Goal: Find contact information: Find contact information

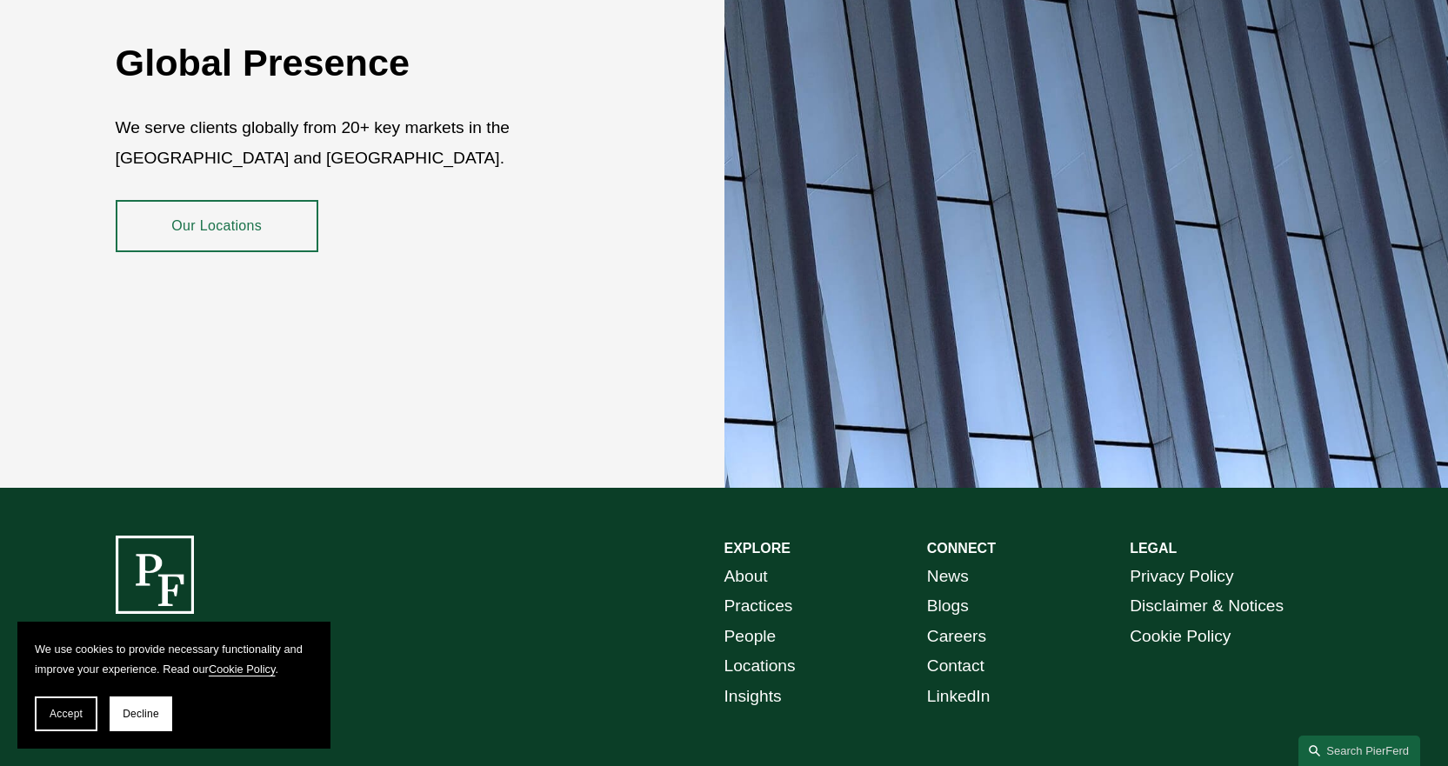
scroll to position [3141, 0]
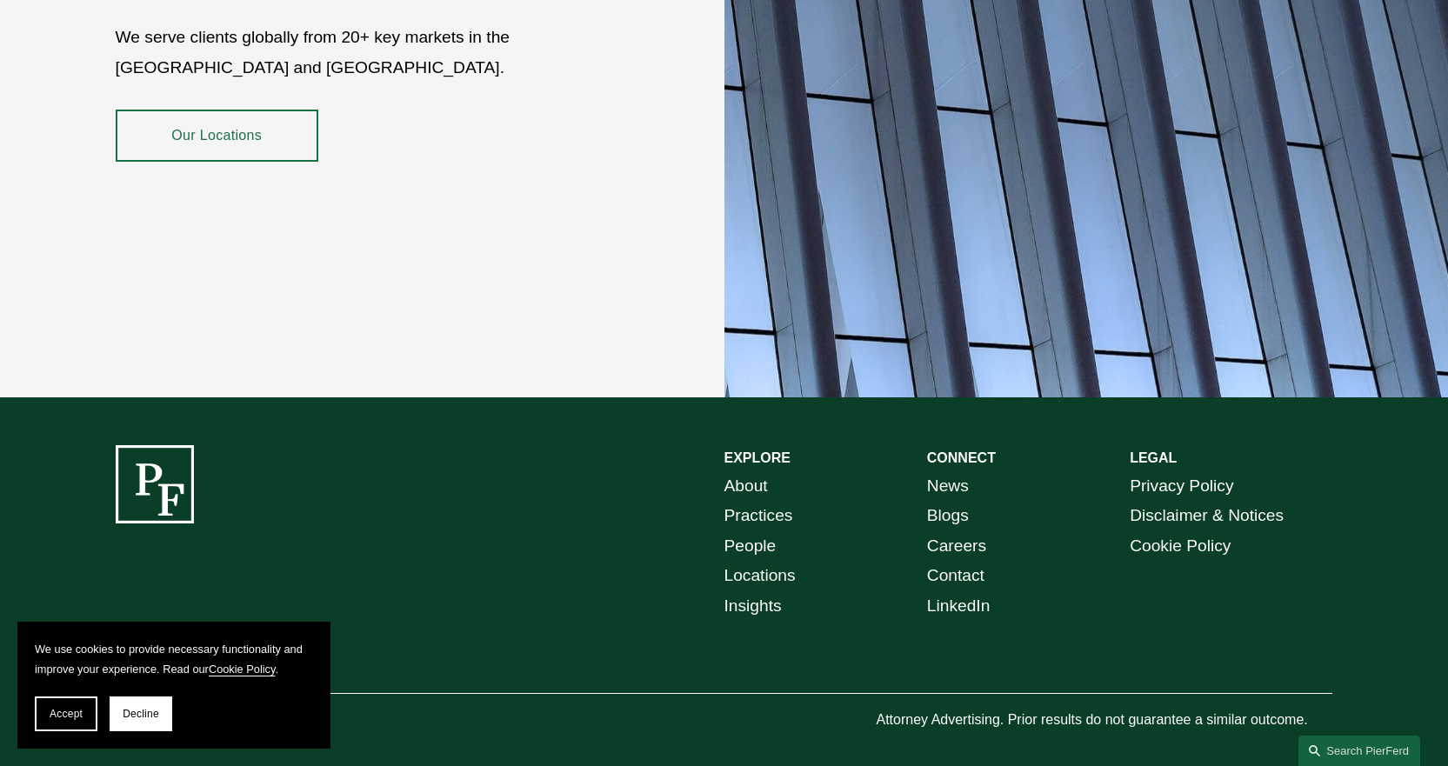
click at [224, 110] on link "Our Locations" at bounding box center [217, 136] width 203 height 52
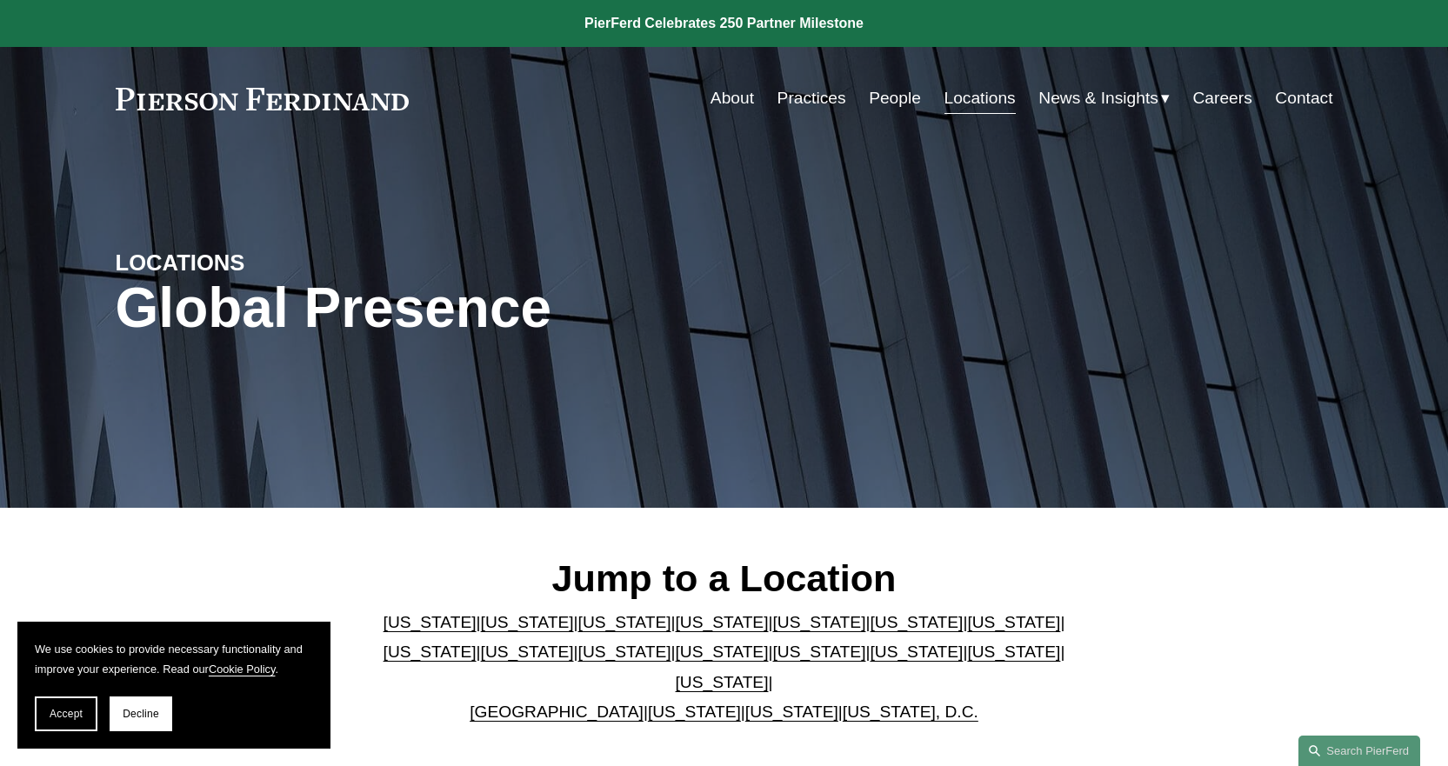
click at [870, 631] on link "[US_STATE]" at bounding box center [916, 622] width 93 height 18
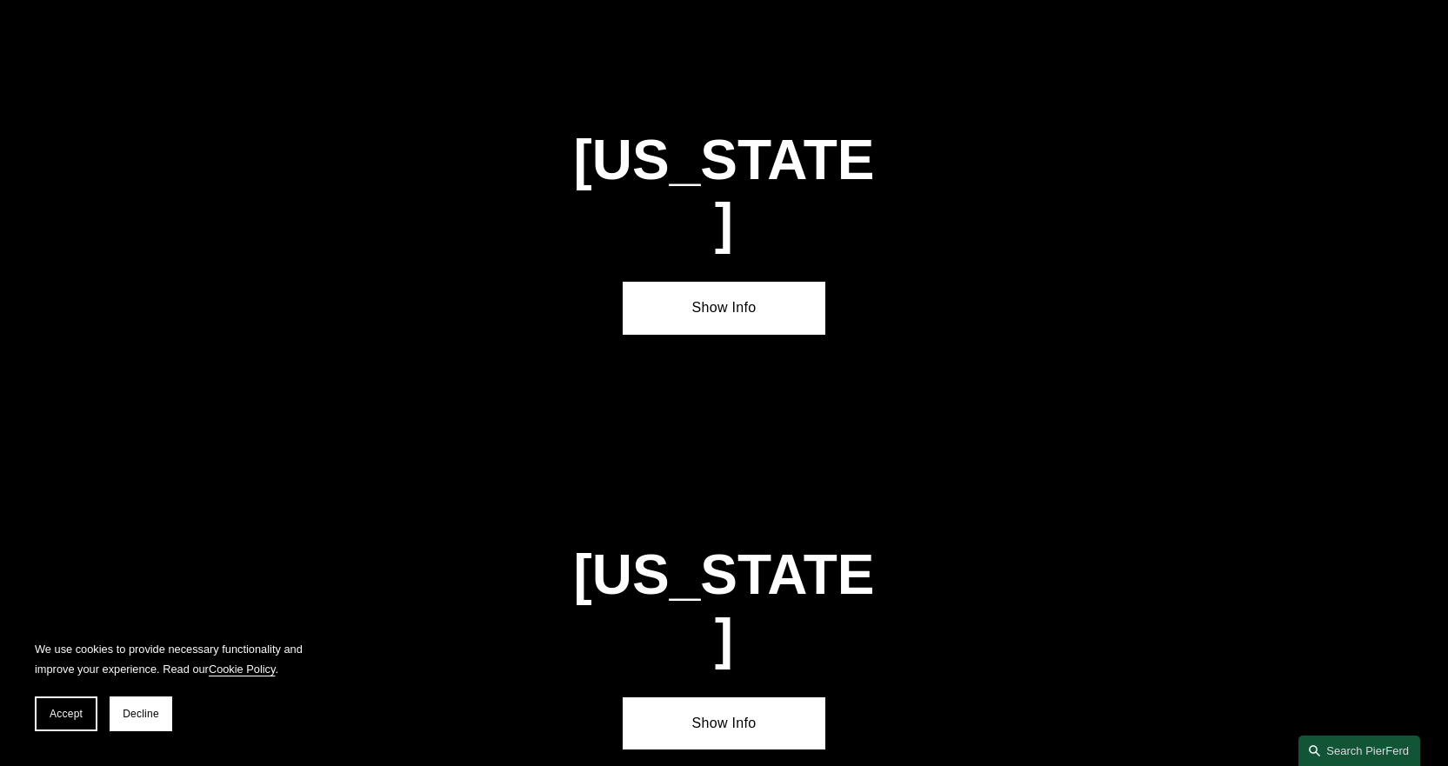
scroll to position [2594, 0]
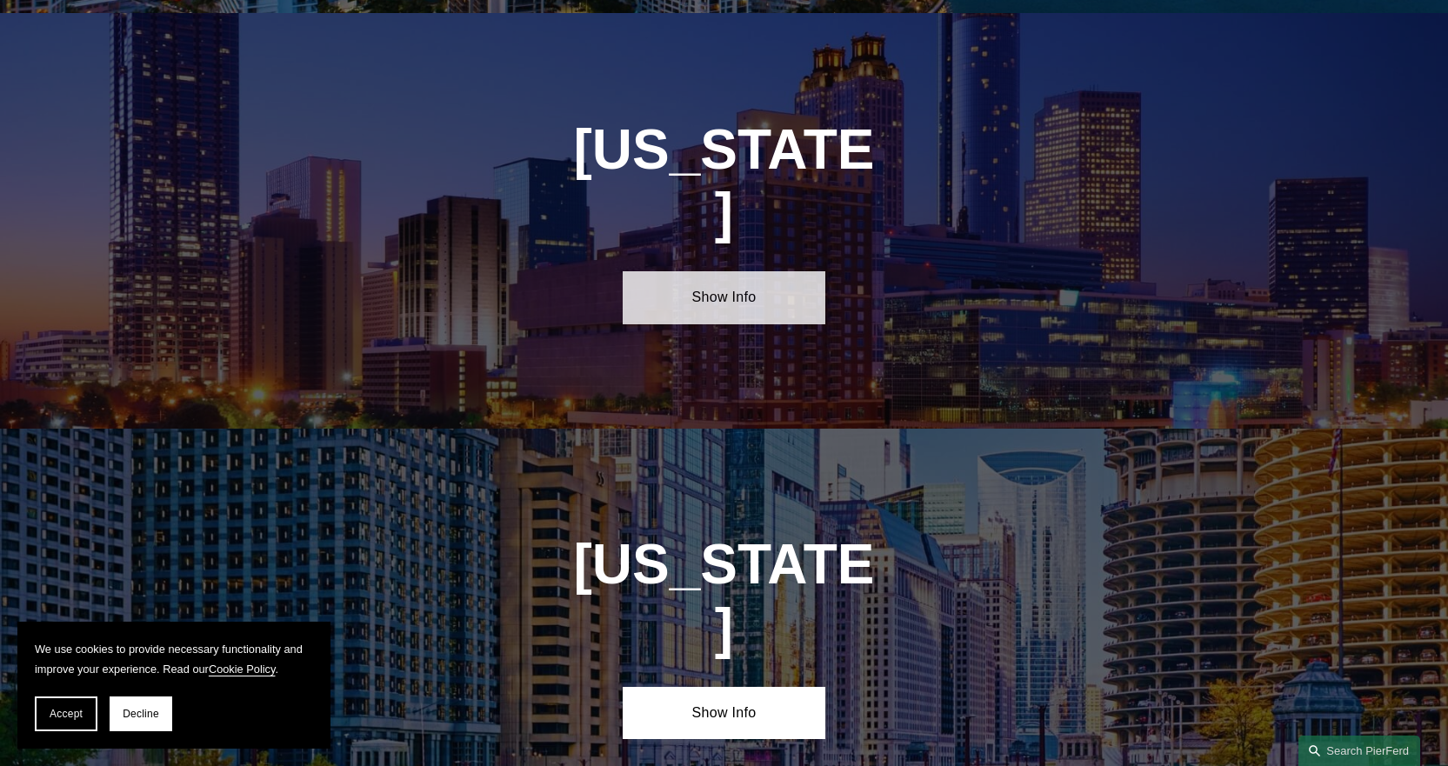
click at [687, 271] on link "Show Info" at bounding box center [724, 297] width 203 height 52
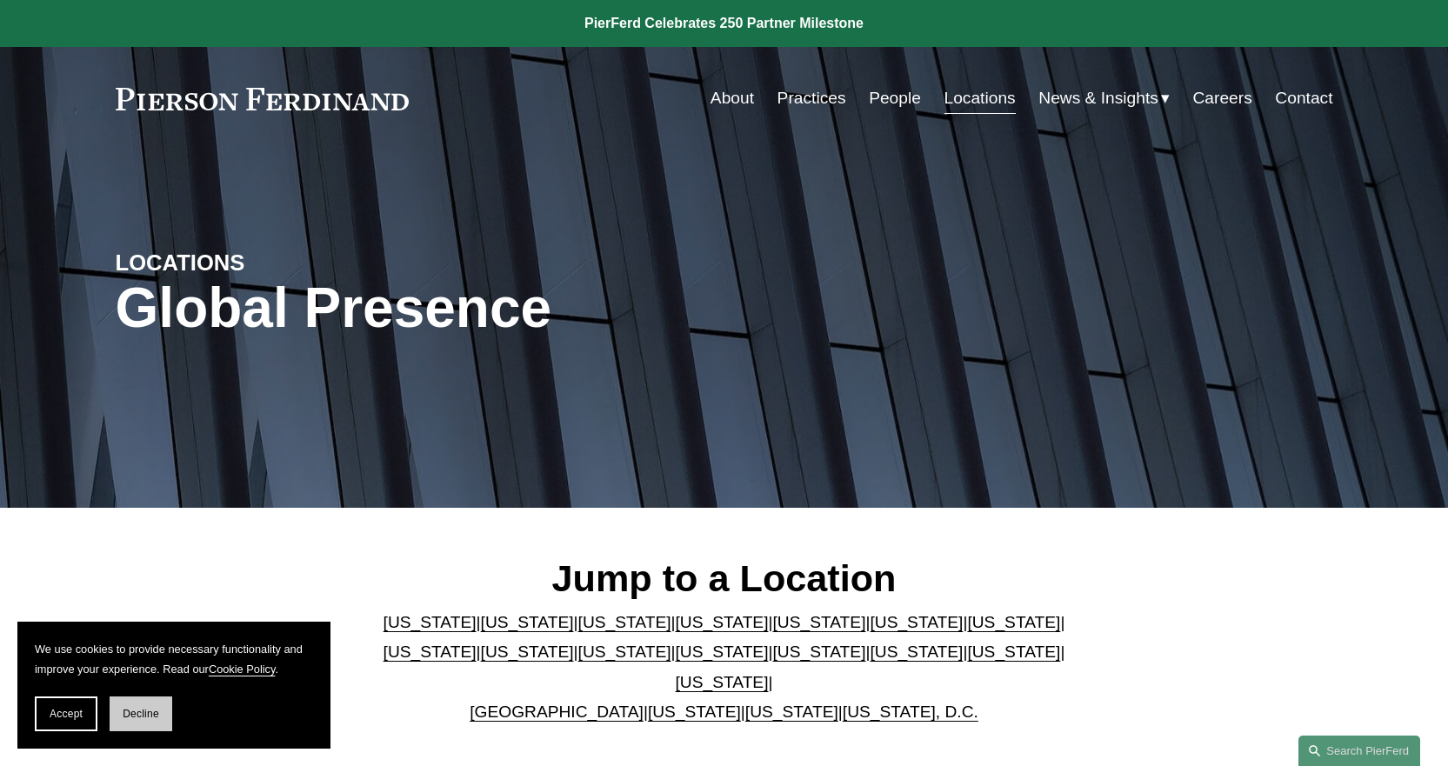
click at [146, 717] on span "Decline" at bounding box center [141, 714] width 37 height 12
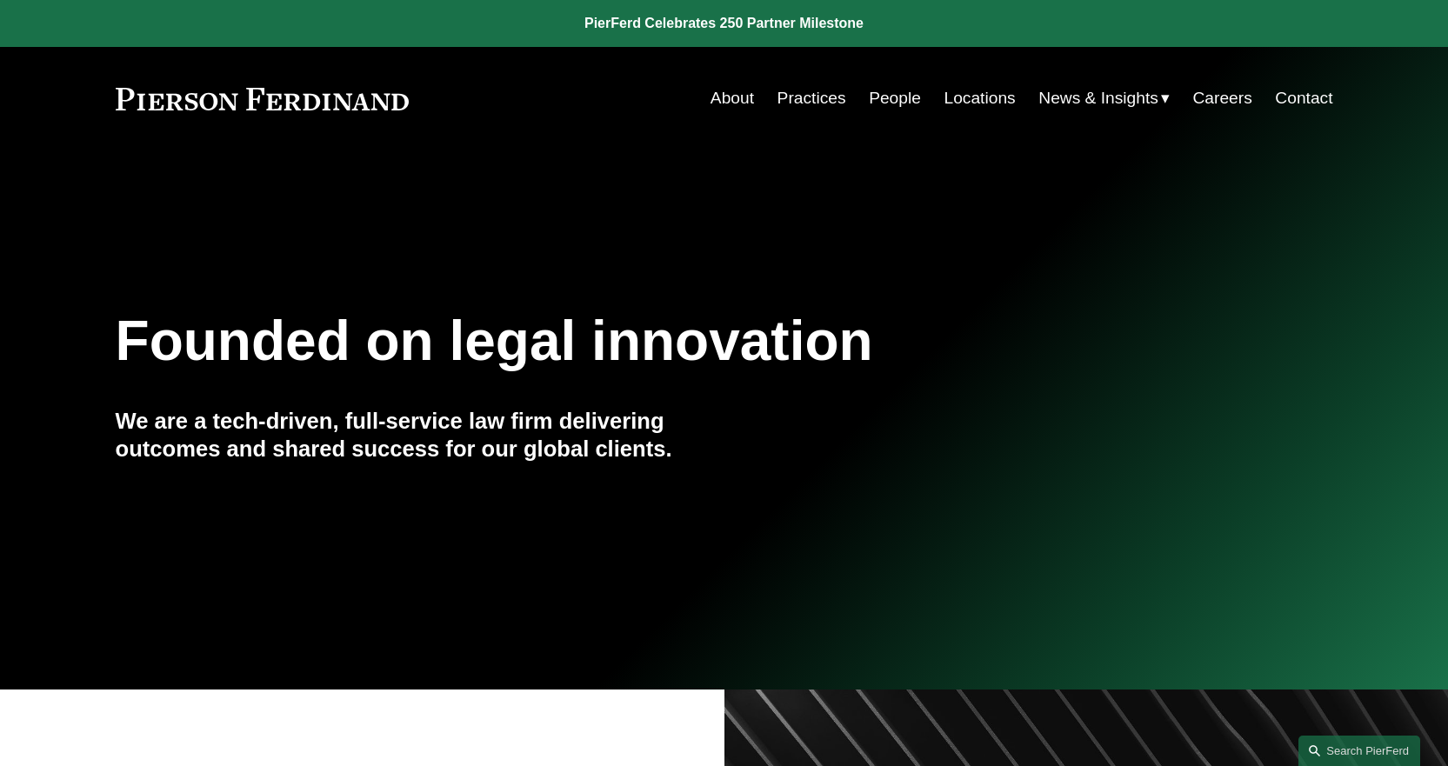
click at [1308, 90] on link "Contact" at bounding box center [1303, 98] width 57 height 33
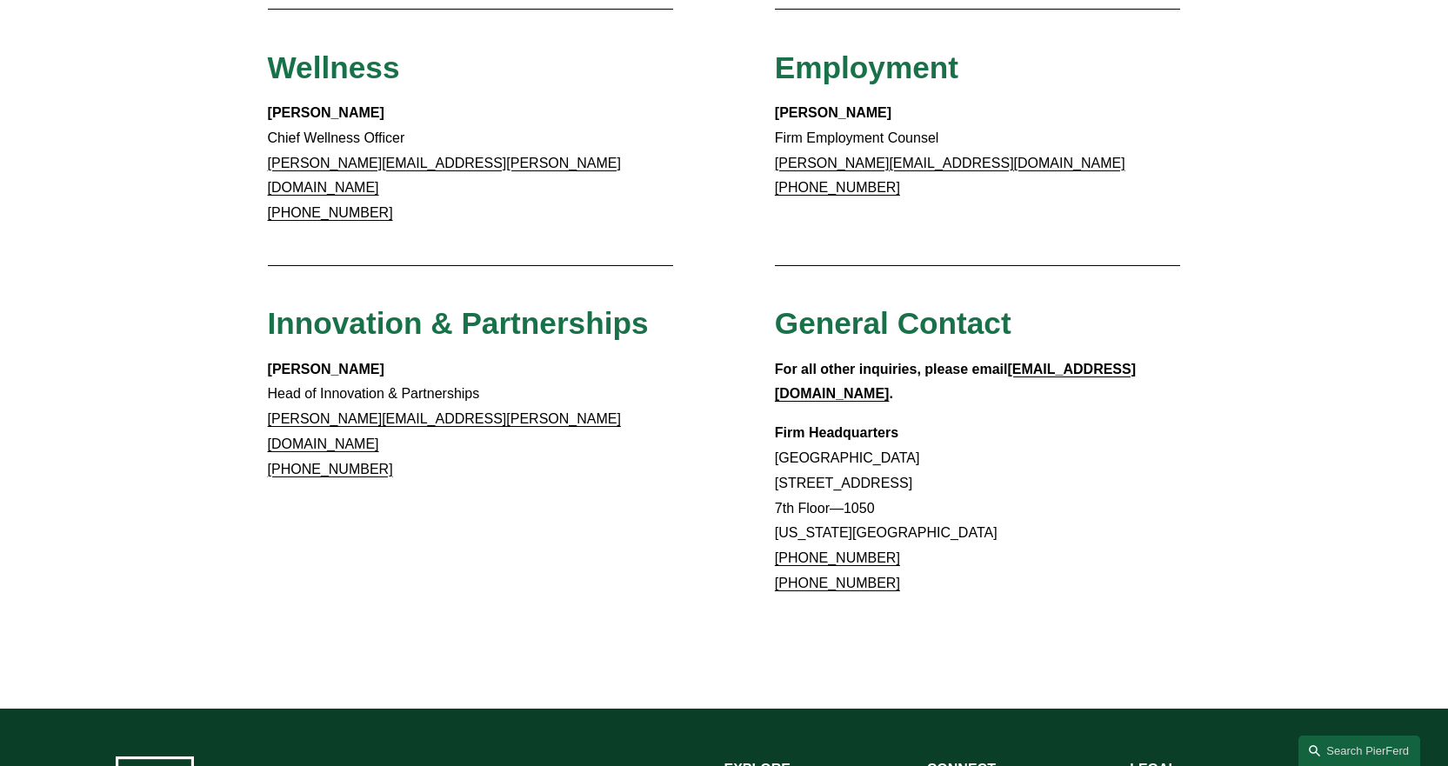
scroll to position [1391, 0]
